Goal: Task Accomplishment & Management: Use online tool/utility

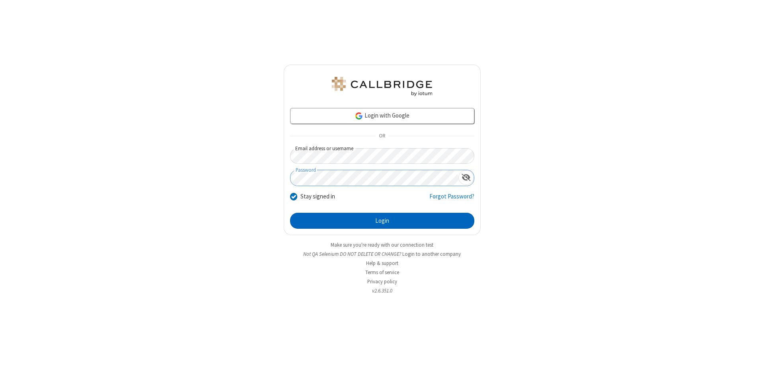
click at [382, 221] on button "Login" at bounding box center [382, 221] width 184 height 16
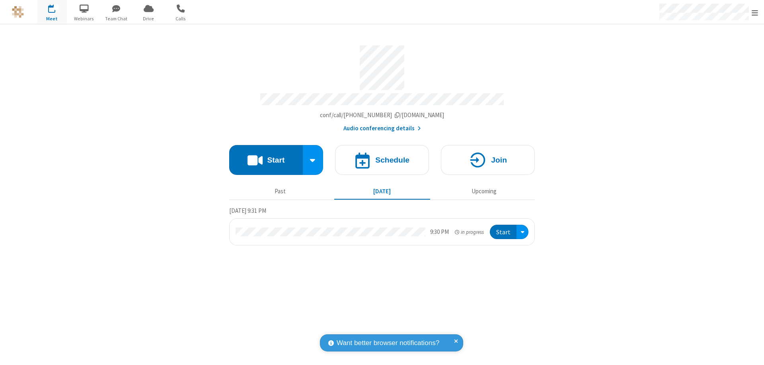
click at [266, 156] on button "Start" at bounding box center [266, 160] width 74 height 30
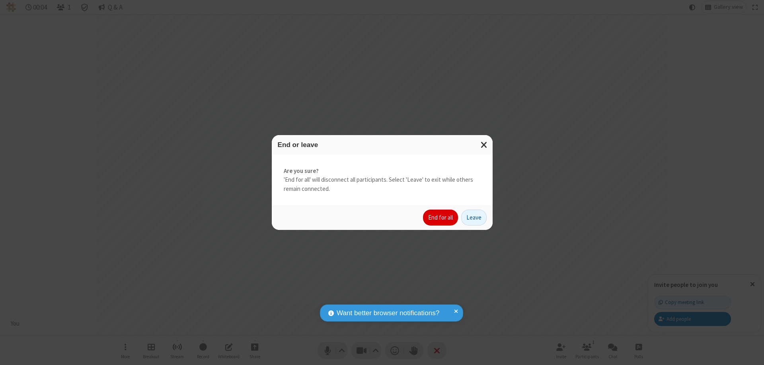
click at [441, 217] on button "End for all" at bounding box center [440, 217] width 35 height 16
